Goal: Information Seeking & Learning: Compare options

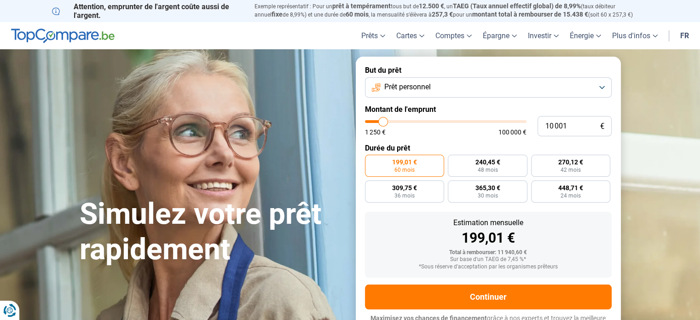
click at [604, 92] on button "Prêt personnel" at bounding box center [488, 87] width 247 height 20
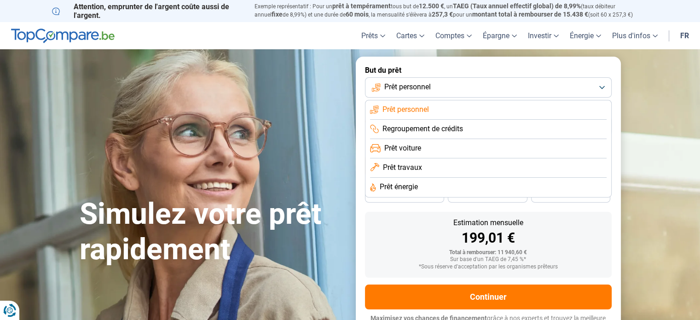
click at [569, 110] on li "Prêt personnel" at bounding box center [488, 109] width 237 height 19
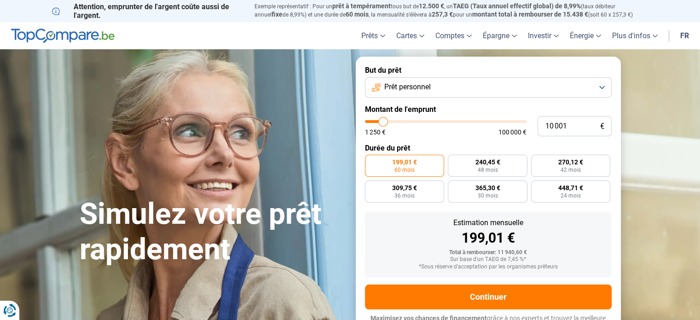
type input "10 500"
type input "10500"
type input "10 750"
type input "10750"
type input "11 250"
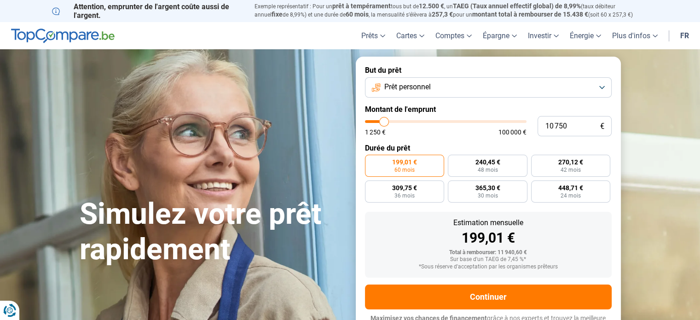
type input "11250"
type input "12 000"
type input "12000"
type input "13 000"
type input "13000"
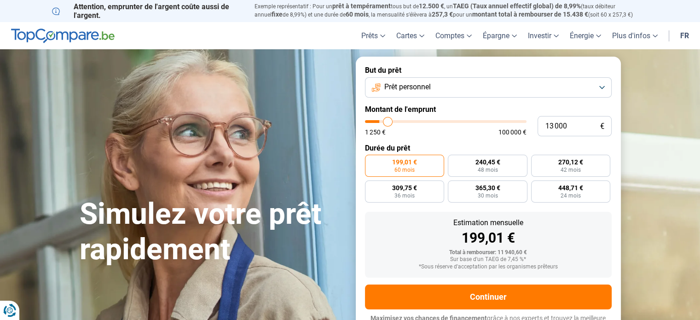
type input "14 500"
type input "14500"
type input "16 250"
type input "16250"
type input "19 000"
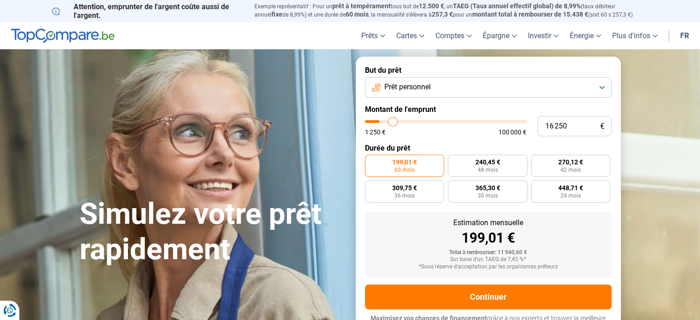
type input "19000"
type input "23 000"
type input "23000"
type input "29 250"
type input "29250"
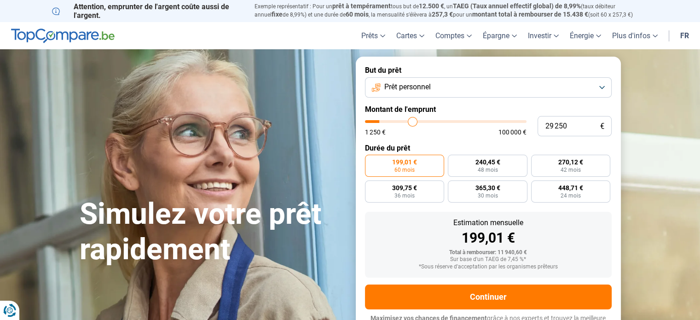
type input "33 750"
type input "33750"
type input "37 750"
type input "37750"
type input "41 000"
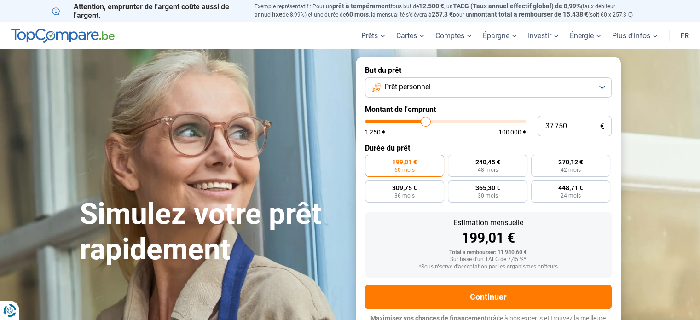
type input "41000"
type input "43 750"
type input "43750"
type input "46 000"
type input "46000"
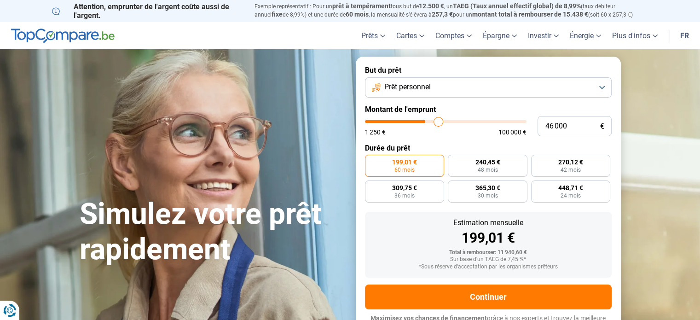
type input "49 250"
type input "49250"
type input "54 000"
type input "54000"
type input "57 000"
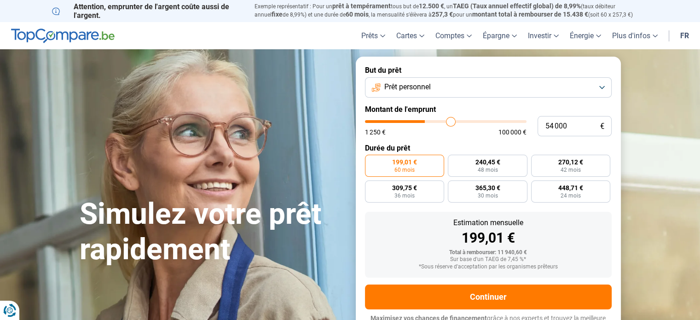
type input "57000"
type input "59 750"
type input "59750"
type input "61 000"
type input "61000"
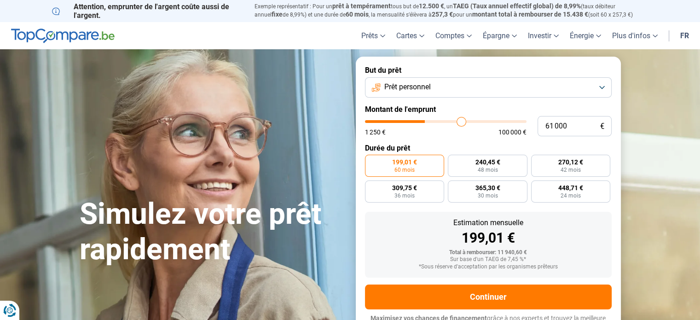
type input "61 500"
type input "61500"
type input "61 750"
type input "61750"
type input "62 750"
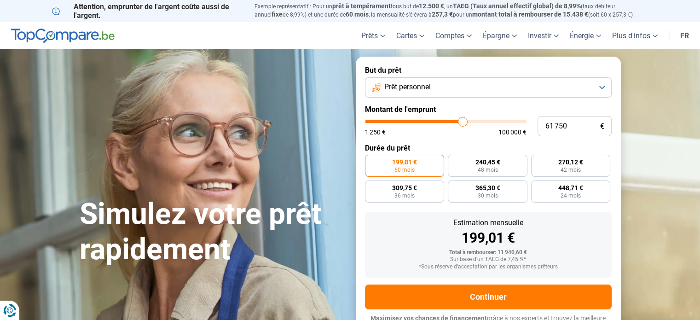
type input "62750"
type input "63 250"
type input "63250"
type input "63 750"
type input "63750"
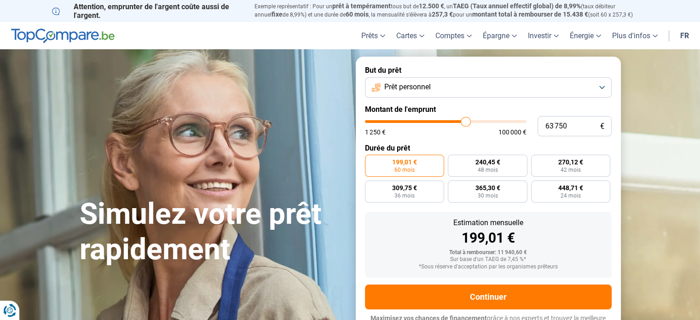
type input "64 000"
type input "64000"
type input "64 250"
type input "64250"
type input "65 000"
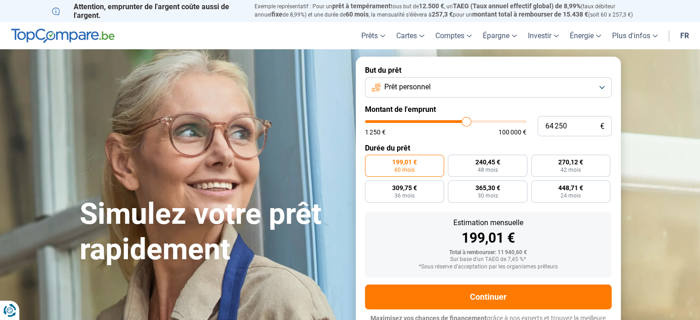
type input "65000"
type input "65 750"
type input "65750"
type input "66 250"
type input "66250"
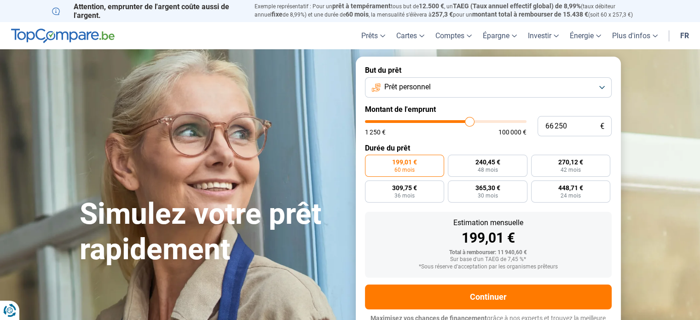
type input "66 500"
type input "66500"
type input "66 750"
type input "66750"
type input "67 250"
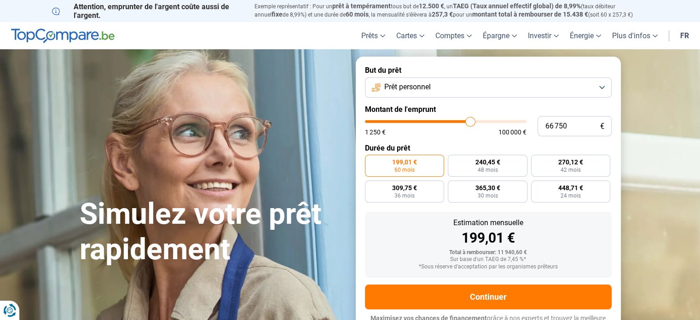
type input "67250"
type input "68 000"
type input "68000"
type input "68 500"
type input "68500"
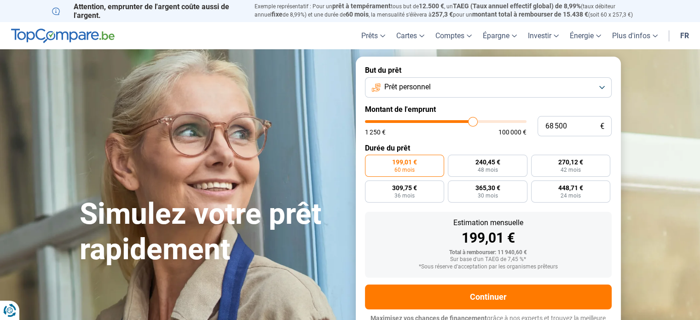
type input "69 250"
type input "69250"
type input "69 500"
type input "69500"
type input "69 750"
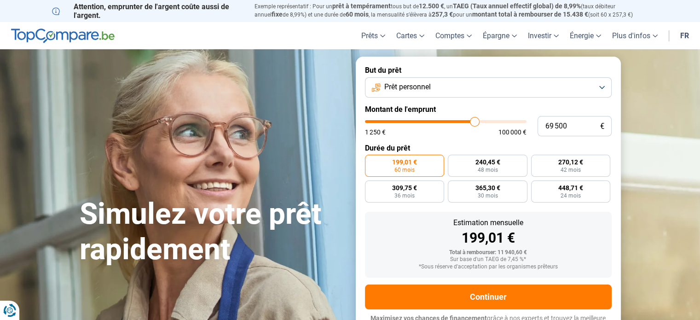
type input "69750"
type input "70 250"
type input "70250"
type input "71 000"
type input "71000"
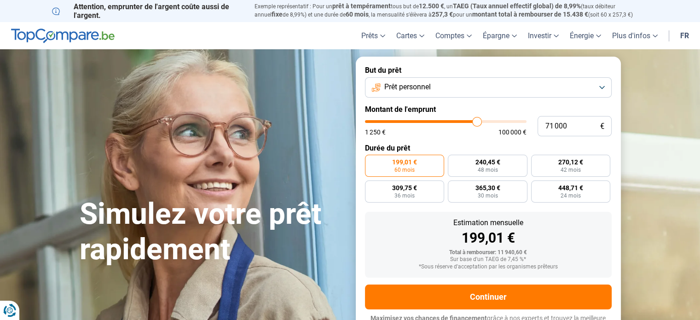
type input "71 250"
type input "71250"
type input "71 500"
type input "71500"
type input "71 750"
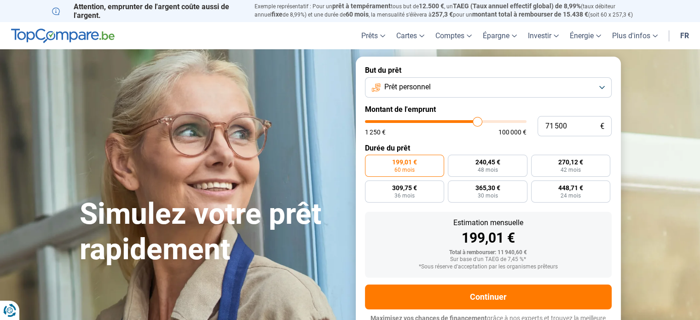
type input "71750"
type input "72 000"
type input "72000"
type input "72 250"
type input "72250"
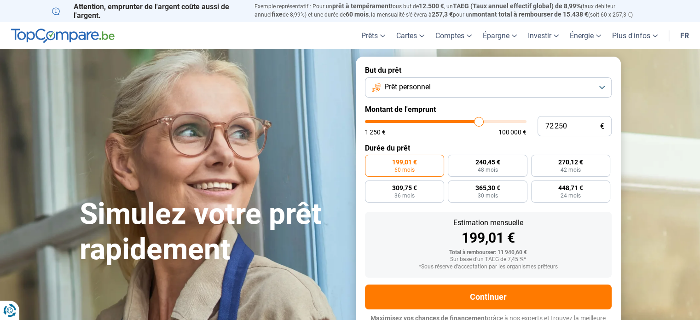
type input "72 750"
type input "72750"
type input "73 250"
type input "73250"
type input "73 500"
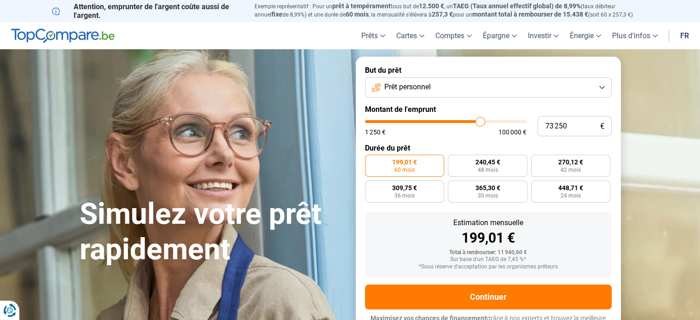
type input "73500"
type input "74 000"
type input "74000"
type input "74 250"
type input "74250"
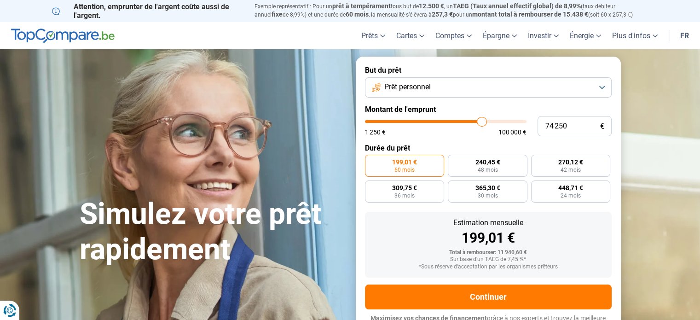
type input "74 750"
type input "74750"
type input "75 250"
type input "75250"
type input "75 750"
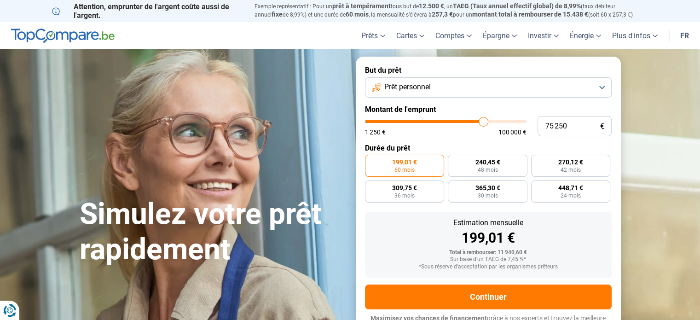
type input "75750"
type input "76 000"
type input "76000"
type input "76 250"
type input "76250"
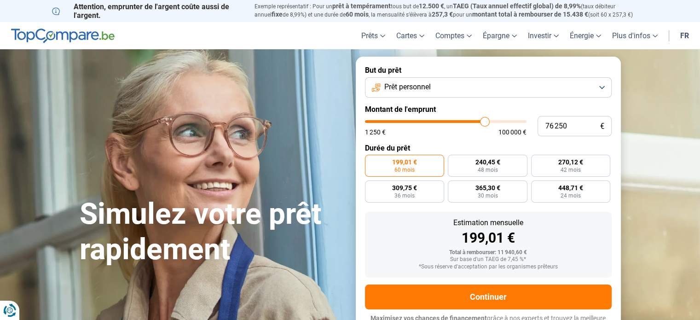
type input "76 500"
type input "76500"
type input "76 750"
type input "76750"
type input "77 000"
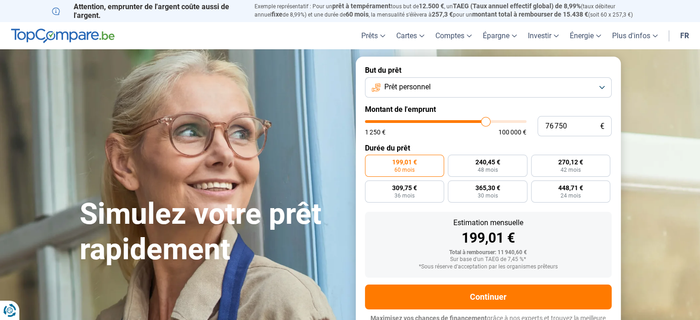
type input "77000"
type input "77 500"
type input "77500"
type input "77 250"
type input "77250"
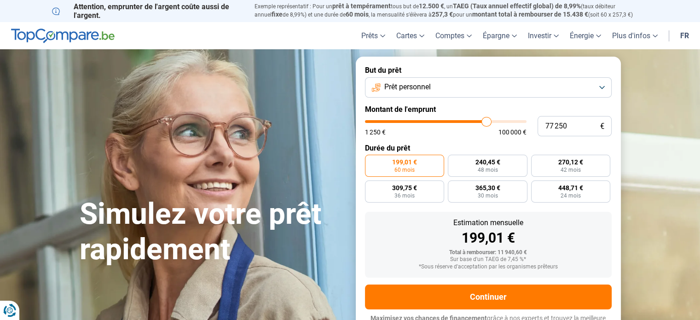
type input "77 000"
type input "77000"
type input "76 500"
type input "76500"
type input "76 250"
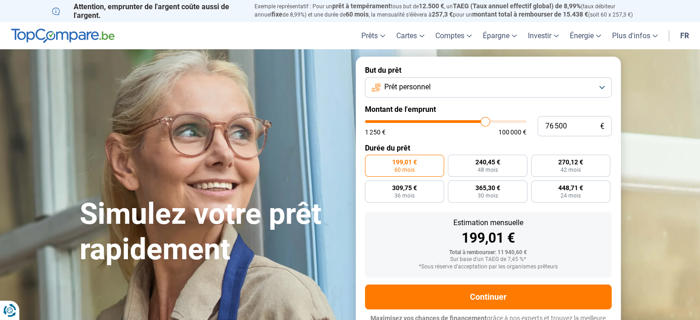
type input "76250"
type input "76 000"
type input "76000"
type input "75 500"
drag, startPoint x: 384, startPoint y: 123, endPoint x: 483, endPoint y: 125, distance: 99.9
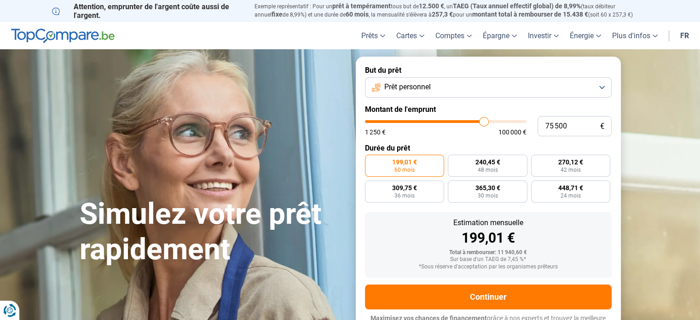
type input "75500"
click at [483, 123] on input "range" at bounding box center [446, 121] width 162 height 3
radio input "false"
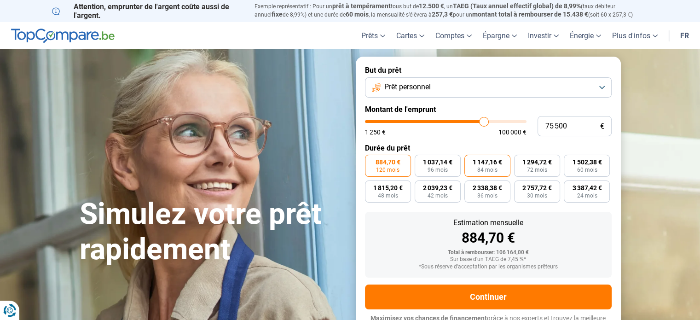
scroll to position [12, 0]
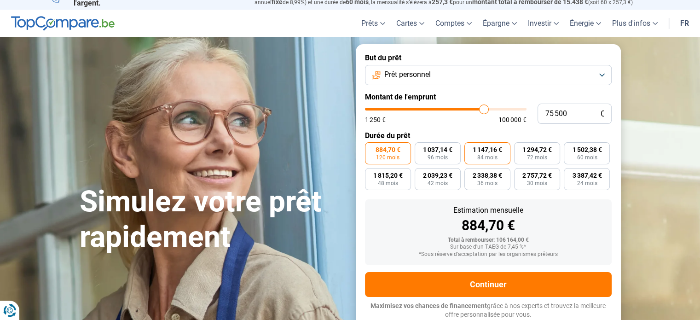
click at [490, 148] on span "1 147,16 €" at bounding box center [487, 149] width 29 height 6
click at [471, 148] on input "1 147,16 € 84 mois" at bounding box center [468, 145] width 6 height 6
radio input "true"
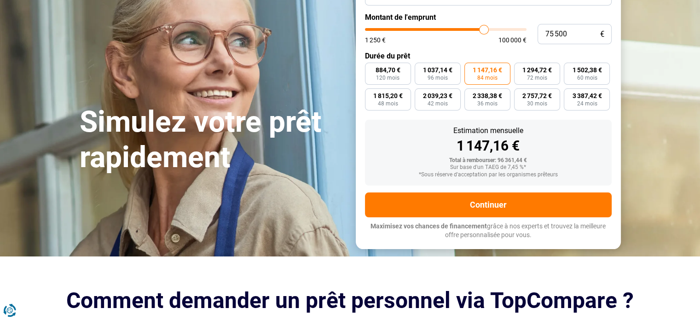
scroll to position [46, 0]
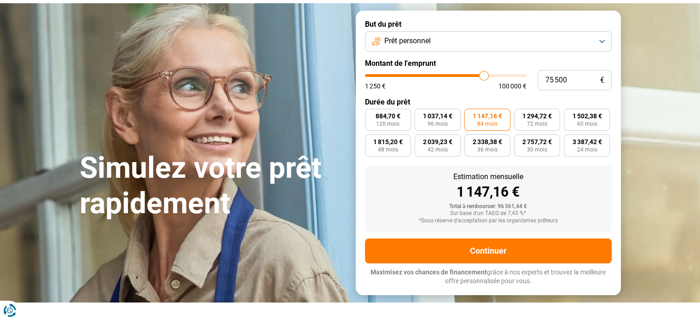
type input "77 250"
type input "77250"
type input "77 500"
type input "77500"
type input "78 000"
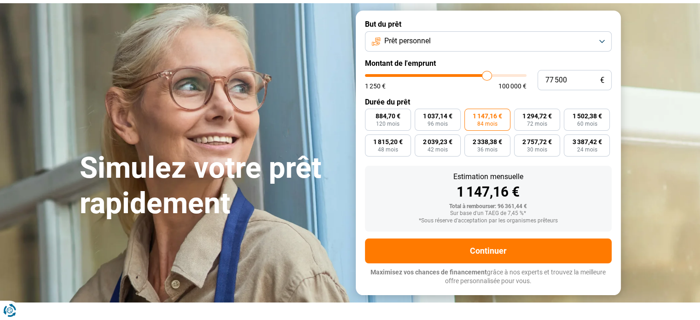
type input "78000"
type input "78 250"
type input "78250"
type input "78 750"
type input "78750"
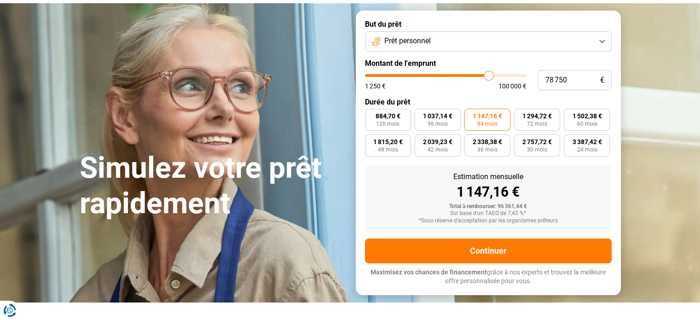
type input "79 500"
type input "79500"
type input "80 750"
type input "80750"
type input "82 250"
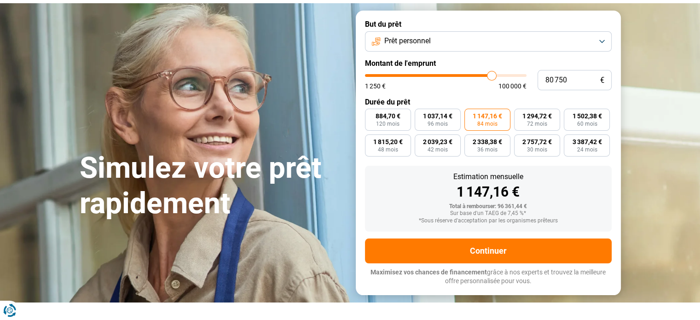
type input "82250"
type input "82 750"
type input "82750"
type input "83 000"
type input "83000"
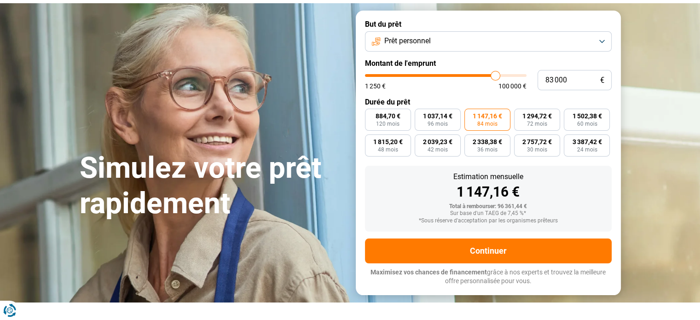
type input "82 500"
type input "82500"
type input "81 750"
type input "81750"
type input "81 500"
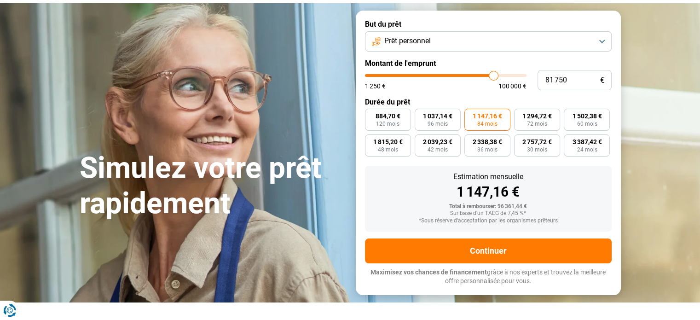
type input "81500"
type input "81 250"
drag, startPoint x: 485, startPoint y: 80, endPoint x: 492, endPoint y: 83, distance: 8.0
type input "81250"
click at [492, 77] on input "range" at bounding box center [446, 75] width 162 height 3
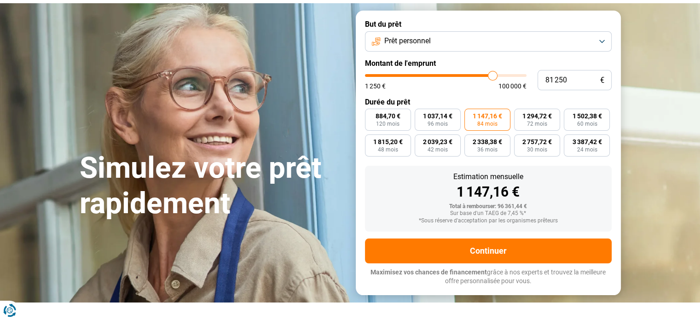
radio input "true"
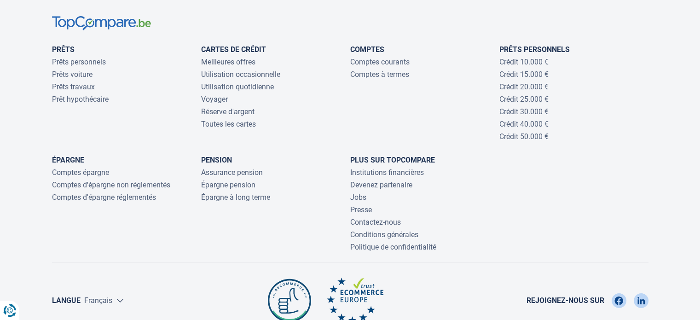
scroll to position [3039, 0]
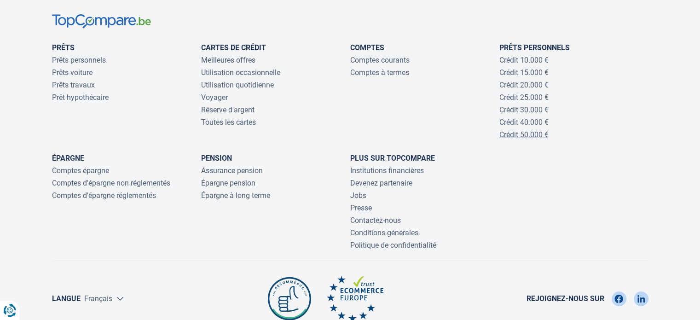
click at [531, 139] on link "Crédit 50.000 €" at bounding box center [524, 134] width 49 height 9
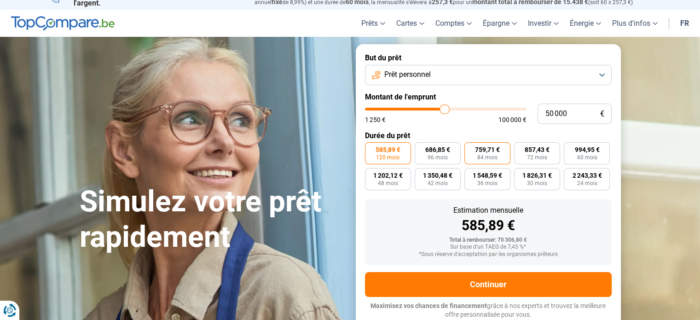
click at [490, 151] on span "759,71 €" at bounding box center [487, 149] width 25 height 6
click at [471, 148] on input "759,71 € 84 mois" at bounding box center [468, 145] width 6 height 6
radio input "true"
type input "50 250"
type input "50250"
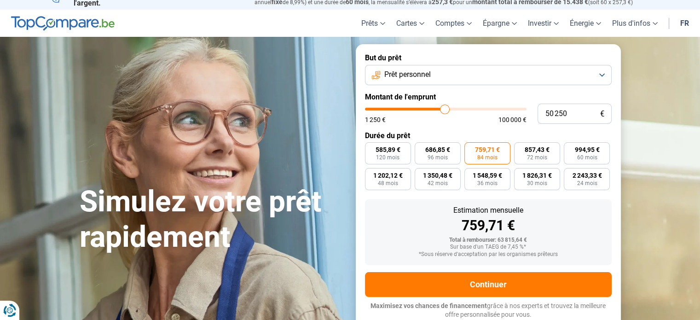
type input "52 750"
type input "52750"
type input "54 500"
type input "54500"
type input "55 750"
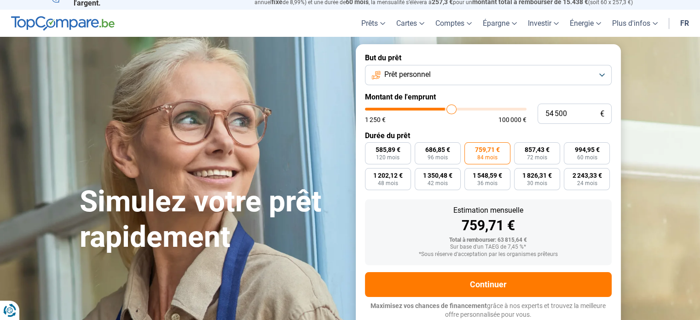
type input "55750"
type input "56 750"
type input "56750"
type input "57 000"
type input "57000"
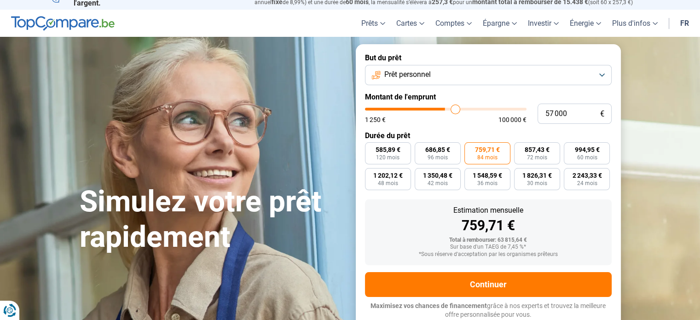
type input "57 750"
type input "57750"
type input "58 250"
type input "58250"
type input "59 000"
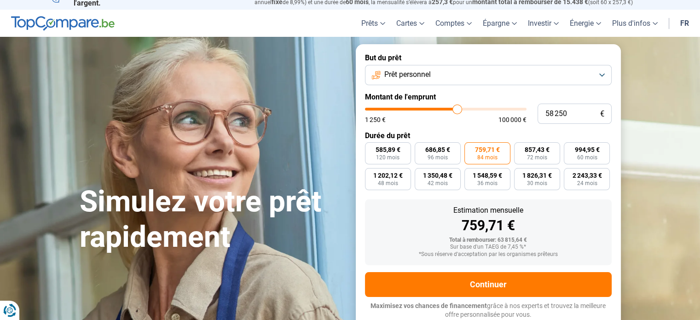
type input "59000"
type input "59 750"
type input "59750"
type input "60 500"
type input "60500"
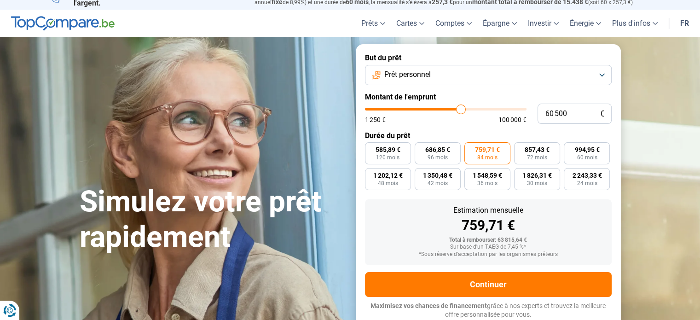
type input "60 750"
type input "60750"
type input "61 000"
type input "61000"
type input "61 250"
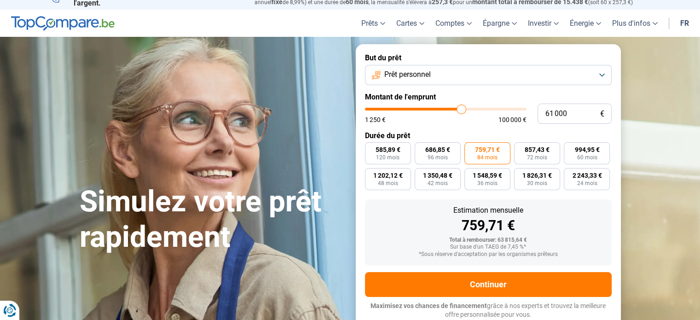
type input "61250"
type input "62 750"
type input "62750"
type input "64 000"
type input "64000"
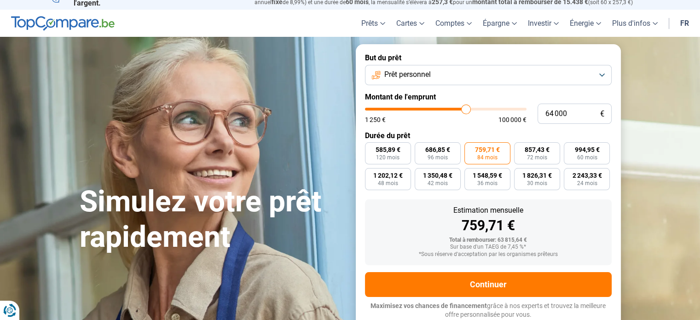
type input "66 000"
type input "66000"
type input "67 500"
type input "67500"
type input "68 250"
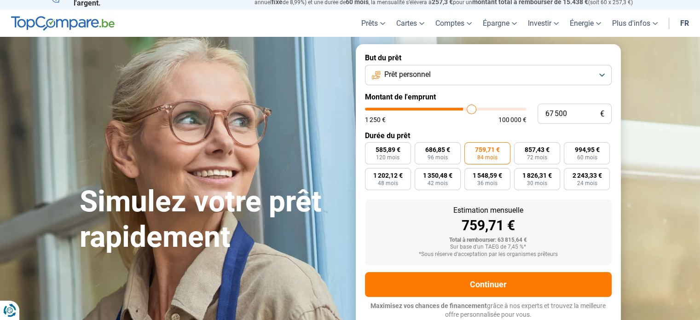
type input "68250"
type input "68 500"
type input "68500"
type input "69 000"
type input "69000"
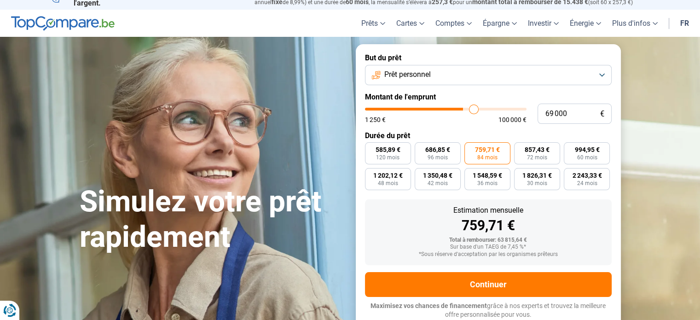
type input "69 500"
type input "69500"
type input "70 000"
type input "70000"
type input "70 250"
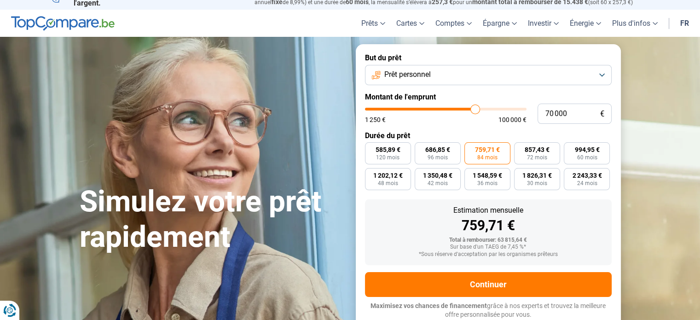
type input "70250"
type input "70 500"
type input "70500"
type input "70 750"
type input "70750"
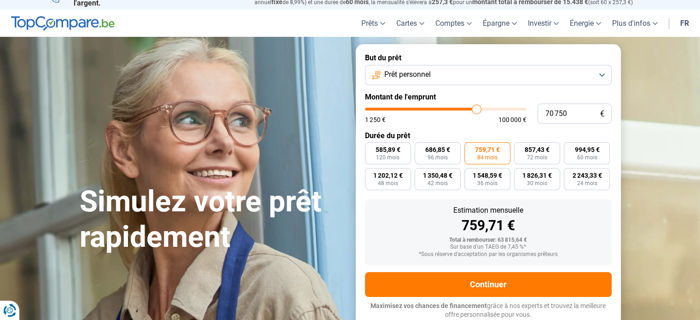
type input "71 250"
type input "71250"
type input "71 750"
type input "71750"
type input "72 000"
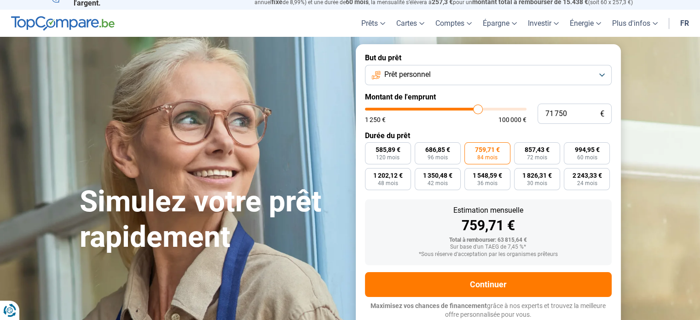
type input "72000"
type input "72 250"
type input "72250"
type input "72 750"
type input "72750"
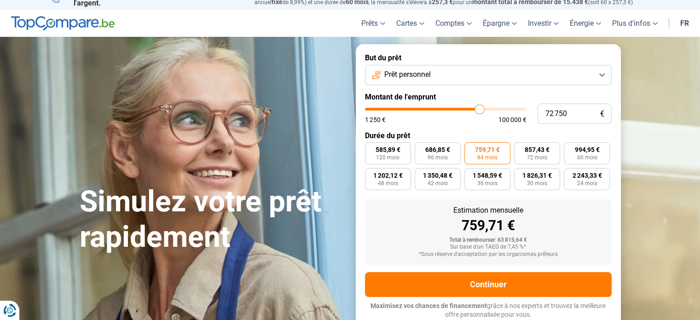
type input "73 250"
type input "73250"
type input "74 500"
type input "74500"
type input "75 000"
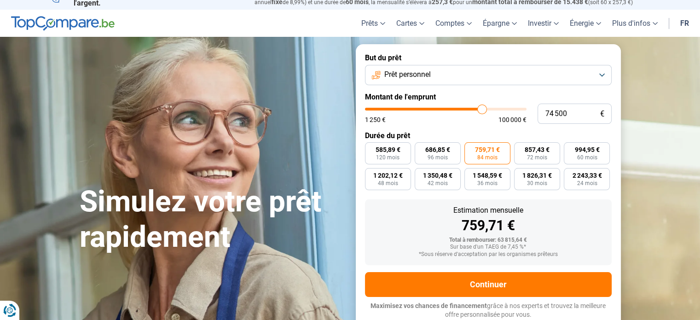
type input "75000"
type input "75 250"
type input "75250"
type input "75 500"
drag, startPoint x: 444, startPoint y: 111, endPoint x: 483, endPoint y: 111, distance: 39.1
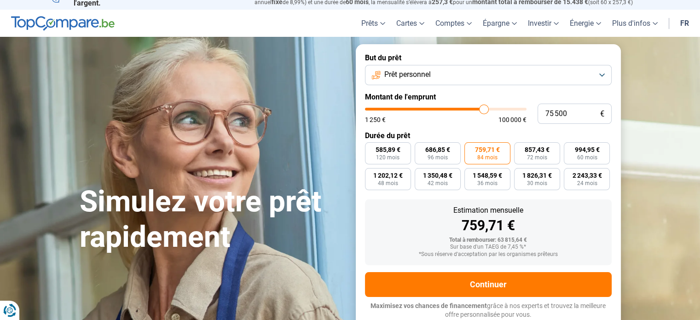
type input "75500"
click at [483, 111] on input "range" at bounding box center [446, 109] width 162 height 3
radio input "true"
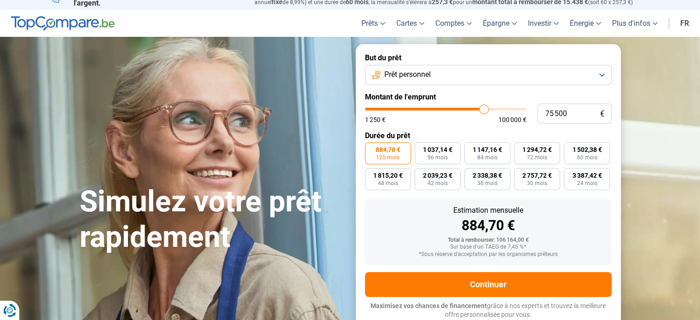
click at [598, 73] on button "Prêt personnel" at bounding box center [488, 75] width 247 height 20
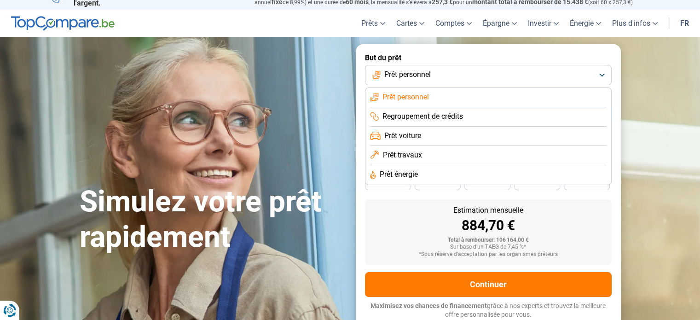
click at [543, 116] on li "Regroupement de crédits" at bounding box center [488, 116] width 237 height 19
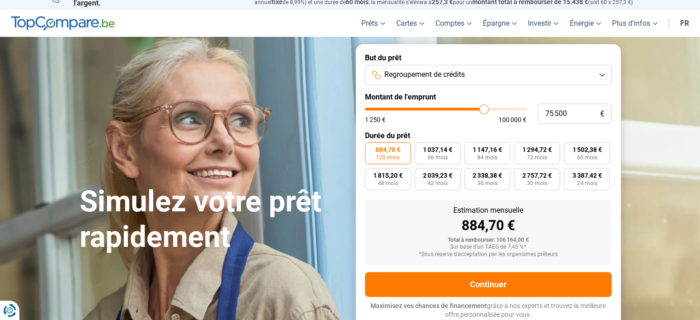
click at [602, 75] on button "Regroupement de crédits" at bounding box center [488, 75] width 247 height 20
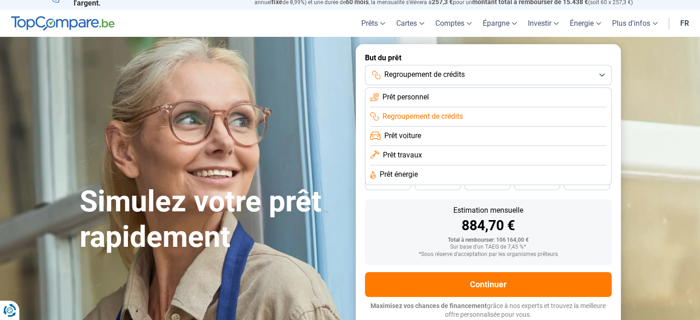
click at [571, 135] on li "Prêt voiture" at bounding box center [488, 136] width 237 height 19
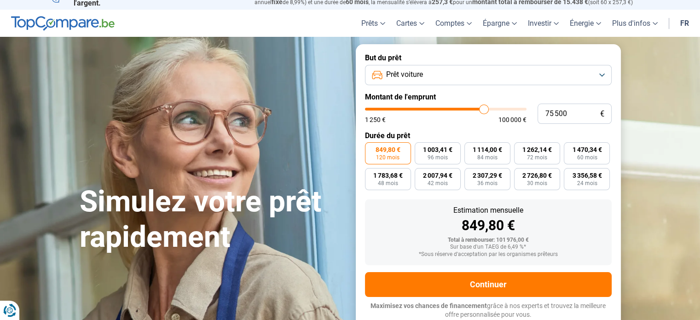
click at [603, 74] on button "Prêt voiture" at bounding box center [488, 75] width 247 height 20
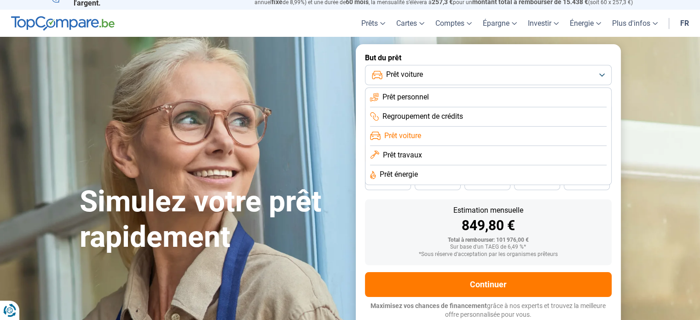
click at [547, 96] on li "Prêt personnel" at bounding box center [488, 97] width 237 height 19
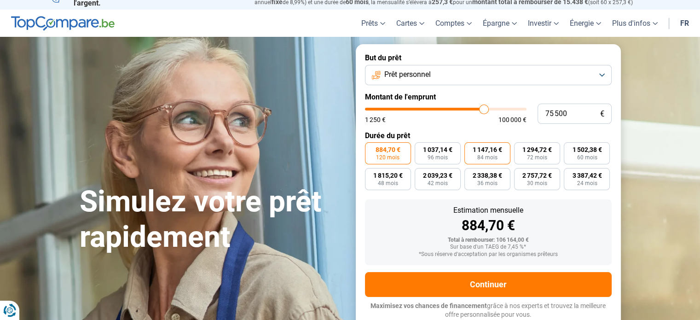
click at [497, 155] on span "84 mois" at bounding box center [488, 158] width 20 height 6
click at [471, 148] on input "1 147,16 € 84 mois" at bounding box center [468, 145] width 6 height 6
radio input "true"
